Goal: Task Accomplishment & Management: Complete application form

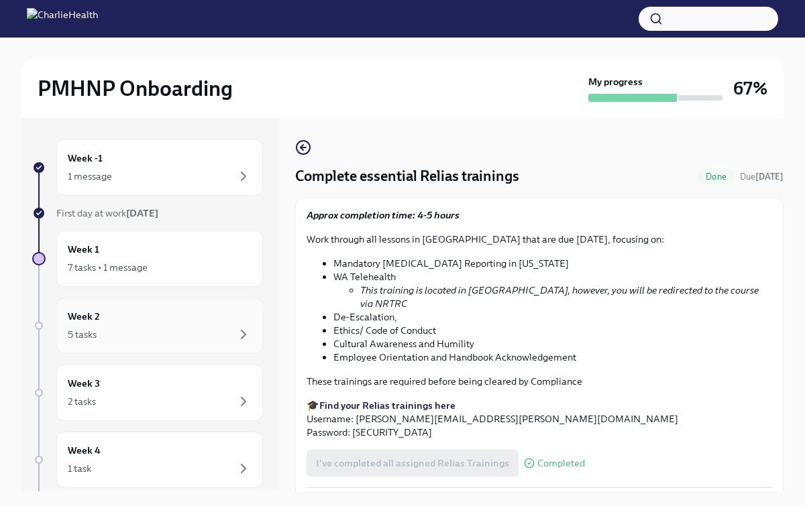
click at [159, 334] on div "5 tasks" at bounding box center [160, 335] width 184 height 16
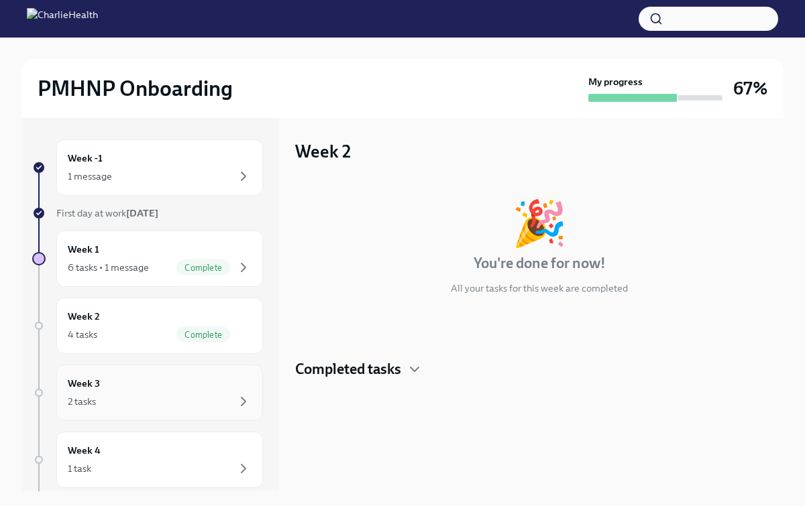
click at [169, 382] on div "Week 3 2 tasks" at bounding box center [160, 393] width 184 height 34
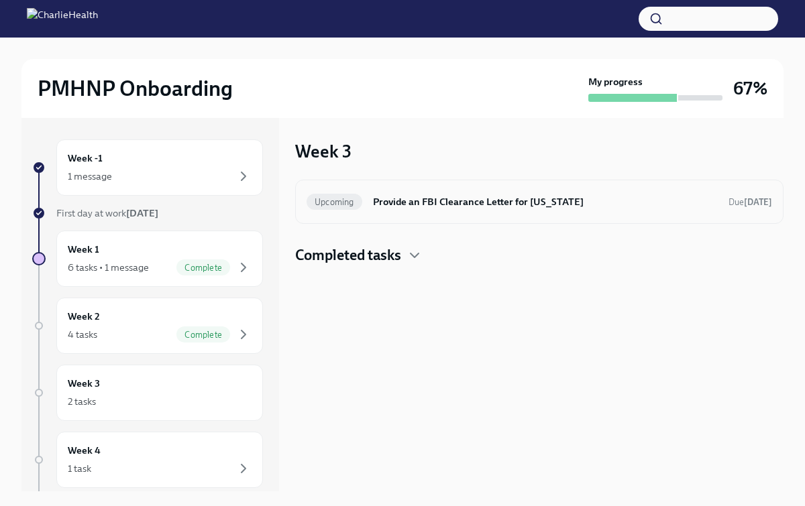
click at [417, 207] on h6 "Provide an FBI Clearance Letter for [US_STATE]" at bounding box center [545, 201] width 345 height 15
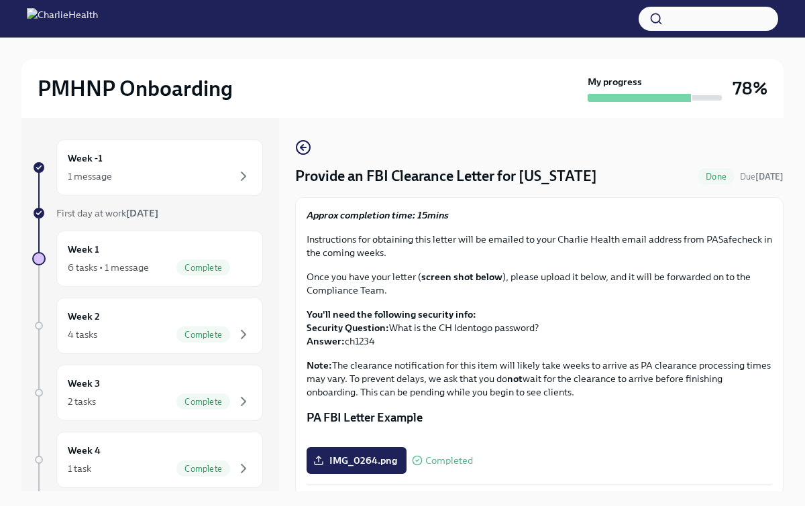
click at [681, 203] on div "Approx completion time: 15mins Instructions for obtaining this letter will be e…" at bounding box center [539, 347] width 488 height 300
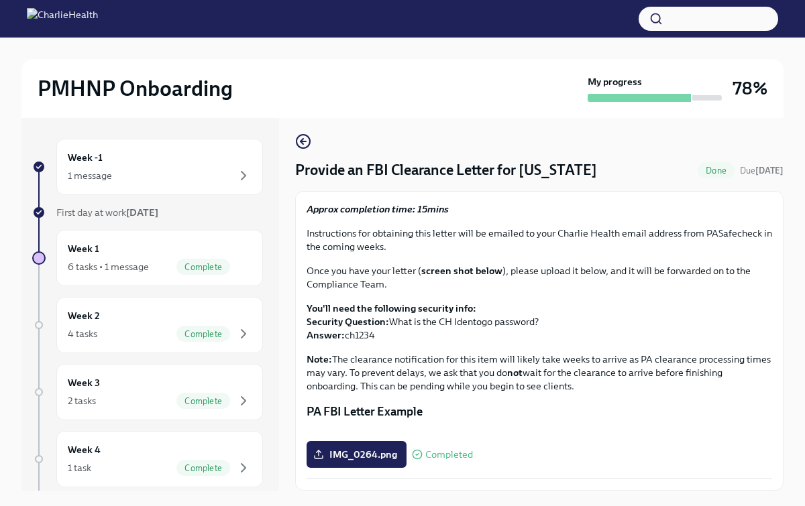
scroll to position [160, 0]
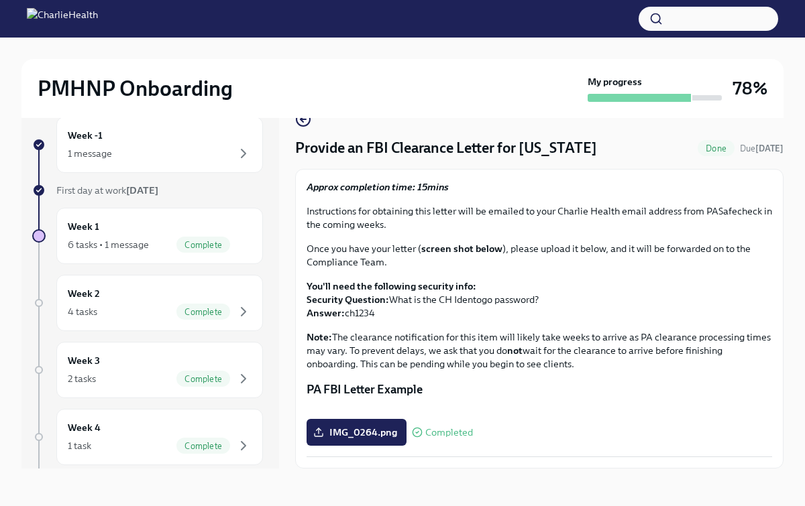
click at [8, 325] on div "PMHNP Onboarding My progress 78% Week -1 1 message First day at work [DATE] Wee…" at bounding box center [402, 261] width 805 height 492
click at [105, 331] on div "Week 2 4 tasks Complete" at bounding box center [159, 303] width 207 height 56
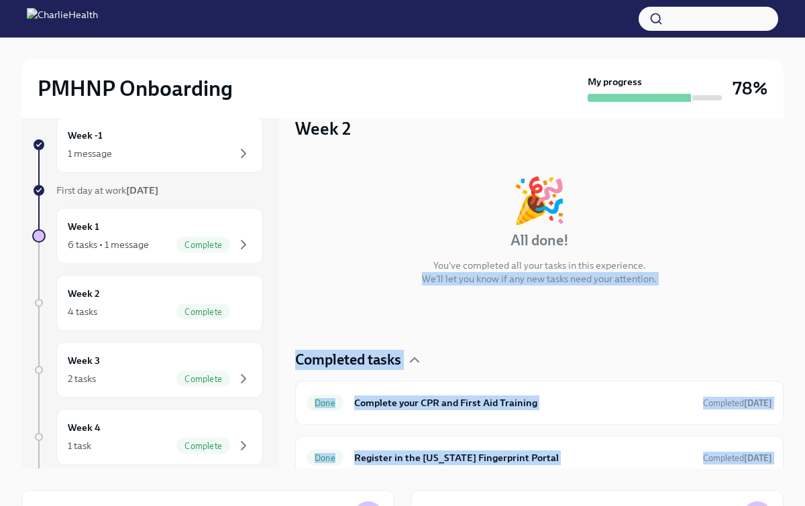
scroll to position [121, 0]
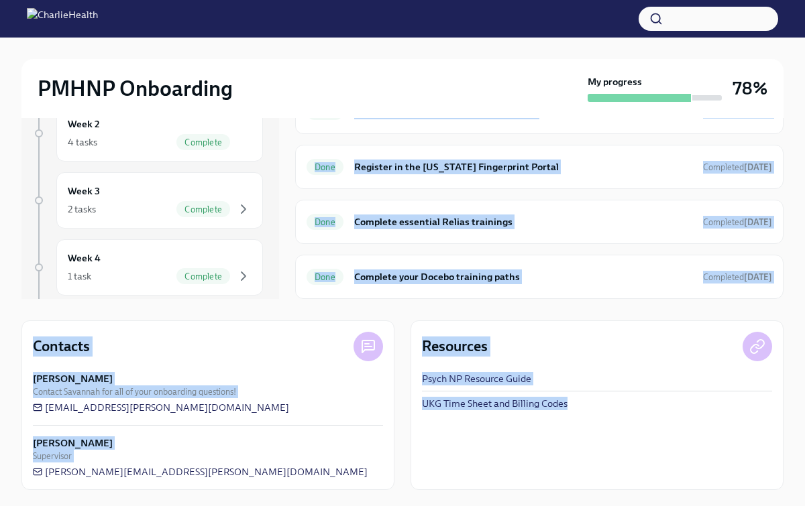
drag, startPoint x: 380, startPoint y: 251, endPoint x: 424, endPoint y: 555, distance: 307.1
click at [424, 506] on html "PMHNP Onboarding My progress 78% Week -1 1 message First day at work [DATE] Wee…" at bounding box center [402, 157] width 805 height 699
click at [138, 271] on div "1 task Complete" at bounding box center [160, 276] width 184 height 16
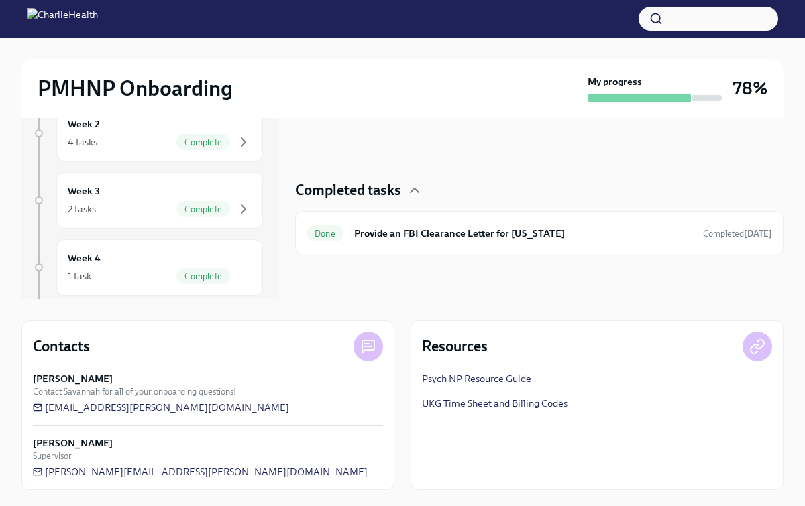
click at [270, 254] on div "Week -1 1 message First day at work [DATE] Week 1 6 tasks • 1 message Complete …" at bounding box center [150, 113] width 258 height 374
click at [193, 198] on div "Week 3 2 tasks Complete" at bounding box center [160, 201] width 184 height 34
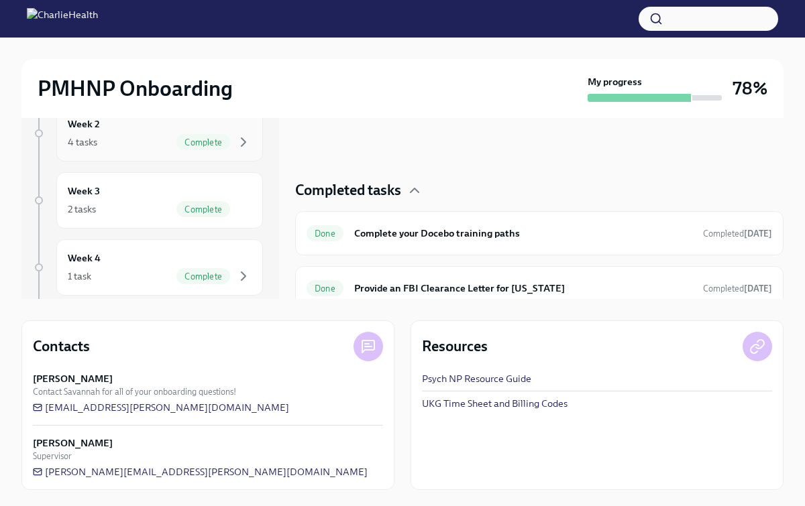
click at [182, 149] on div "Complete" at bounding box center [203, 142] width 54 height 16
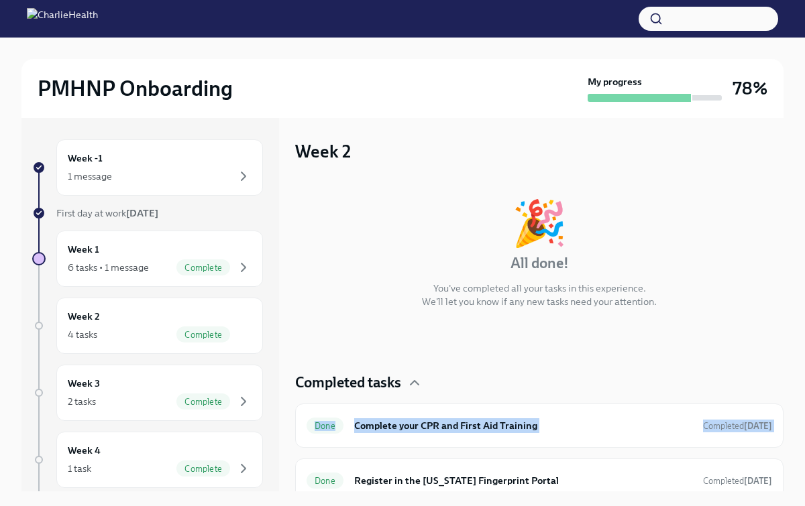
drag, startPoint x: 290, startPoint y: 263, endPoint x: 287, endPoint y: 409, distance: 146.2
click at [287, 409] on div "Week -1 1 message First day at work [DATE] Week 1 6 tasks • 1 message Complete …" at bounding box center [402, 305] width 762 height 374
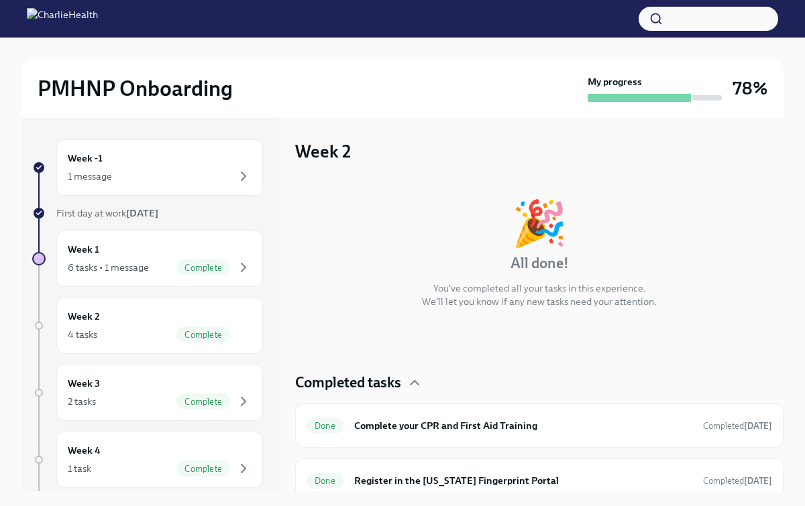
click at [288, 325] on div "Week -1 1 message First day at work [DATE] Week 1 6 tasks • 1 message Complete …" at bounding box center [402, 305] width 762 height 374
